Goal: Navigation & Orientation: Find specific page/section

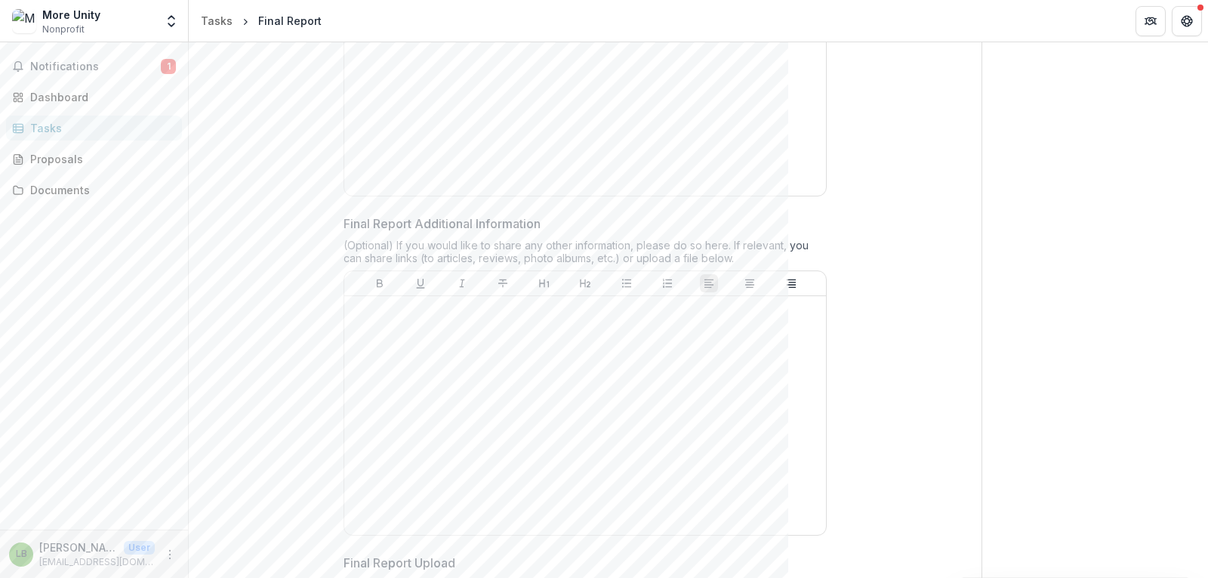
scroll to position [4321, 0]
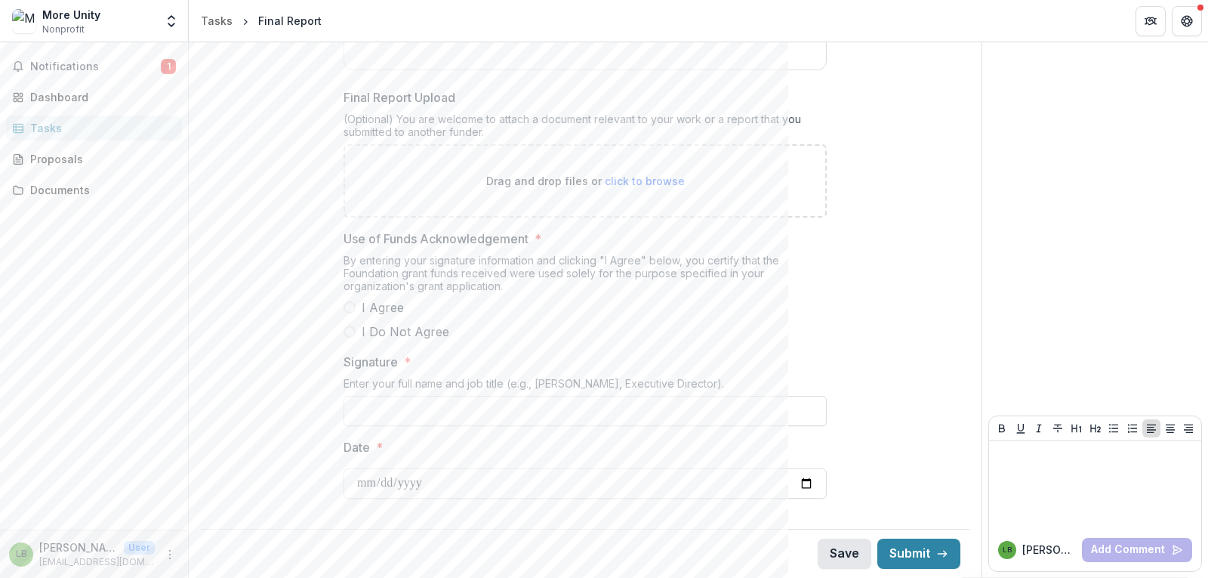
click at [842, 549] on button "Save" at bounding box center [845, 553] width 54 height 30
click at [79, 163] on div "Proposals" at bounding box center [100, 159] width 140 height 16
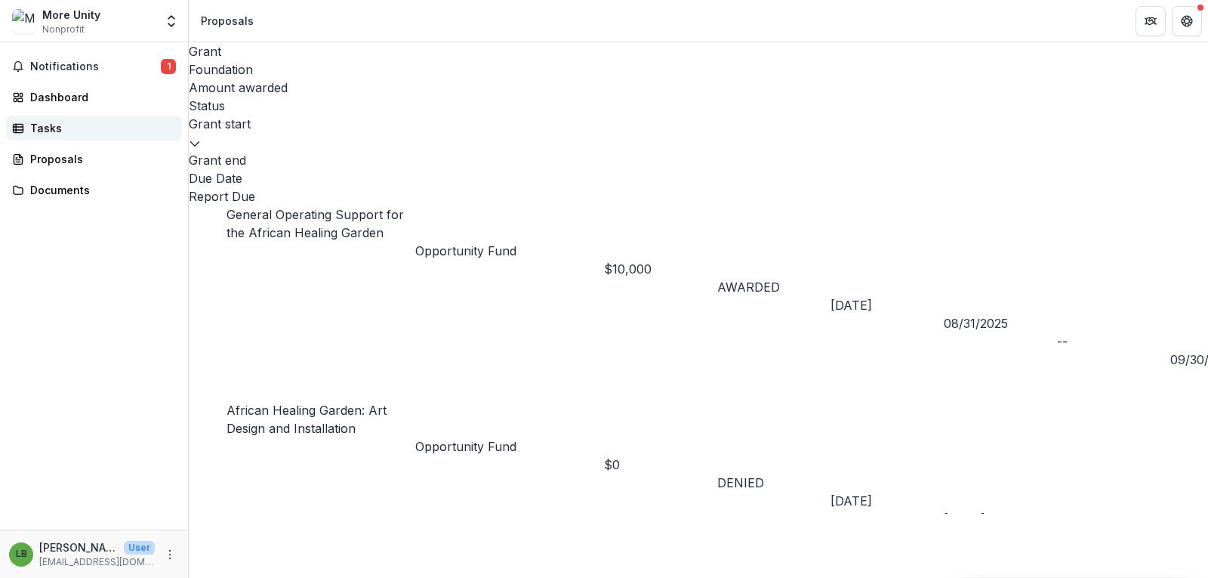
click at [57, 122] on div "Tasks" at bounding box center [100, 128] width 140 height 16
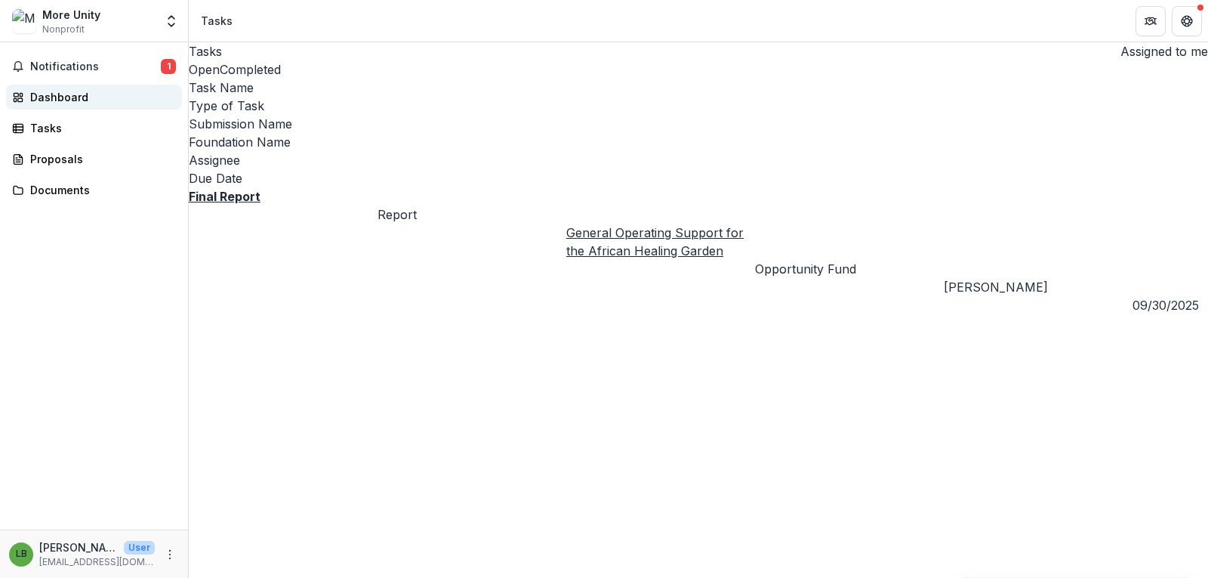
click at [57, 100] on div "Dashboard" at bounding box center [100, 97] width 140 height 16
